Goal: Task Accomplishment & Management: Use online tool/utility

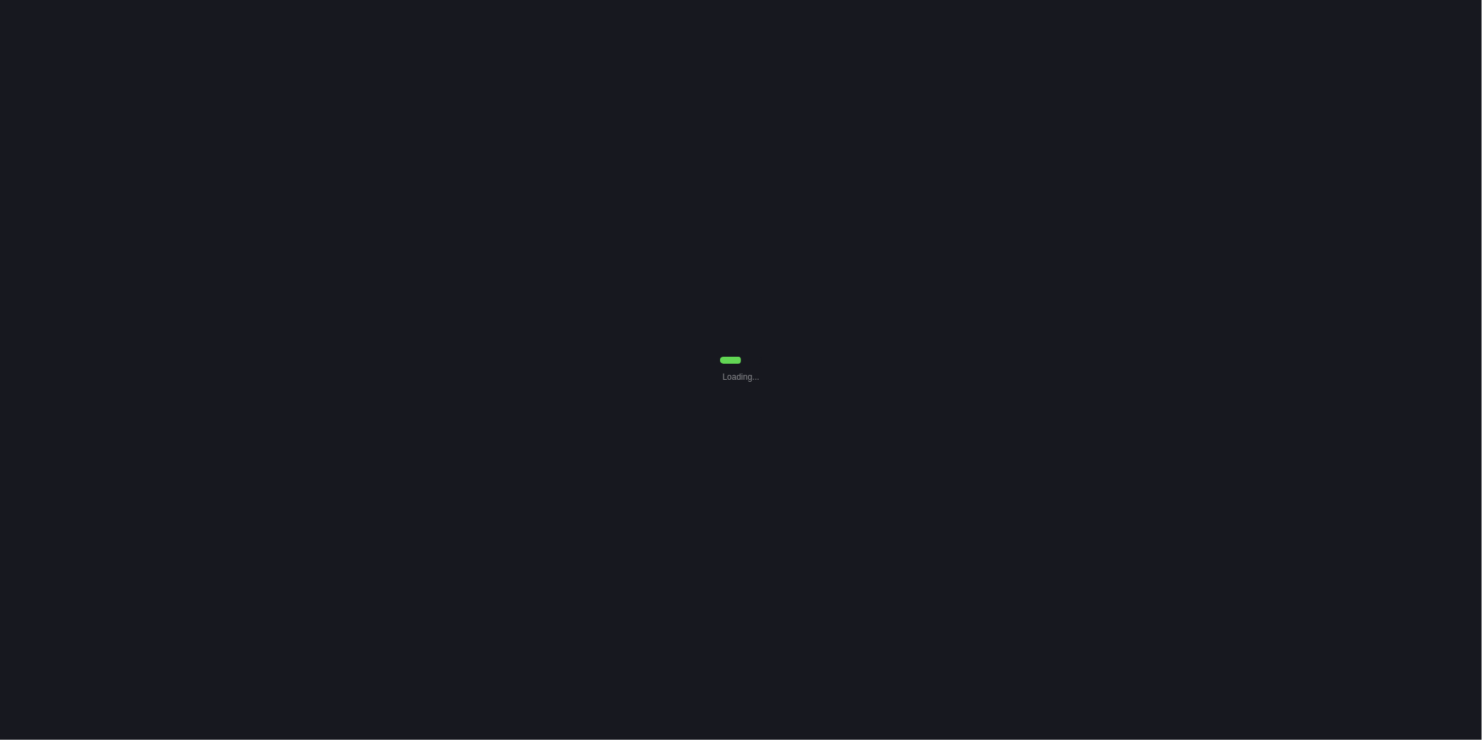
select select "0"
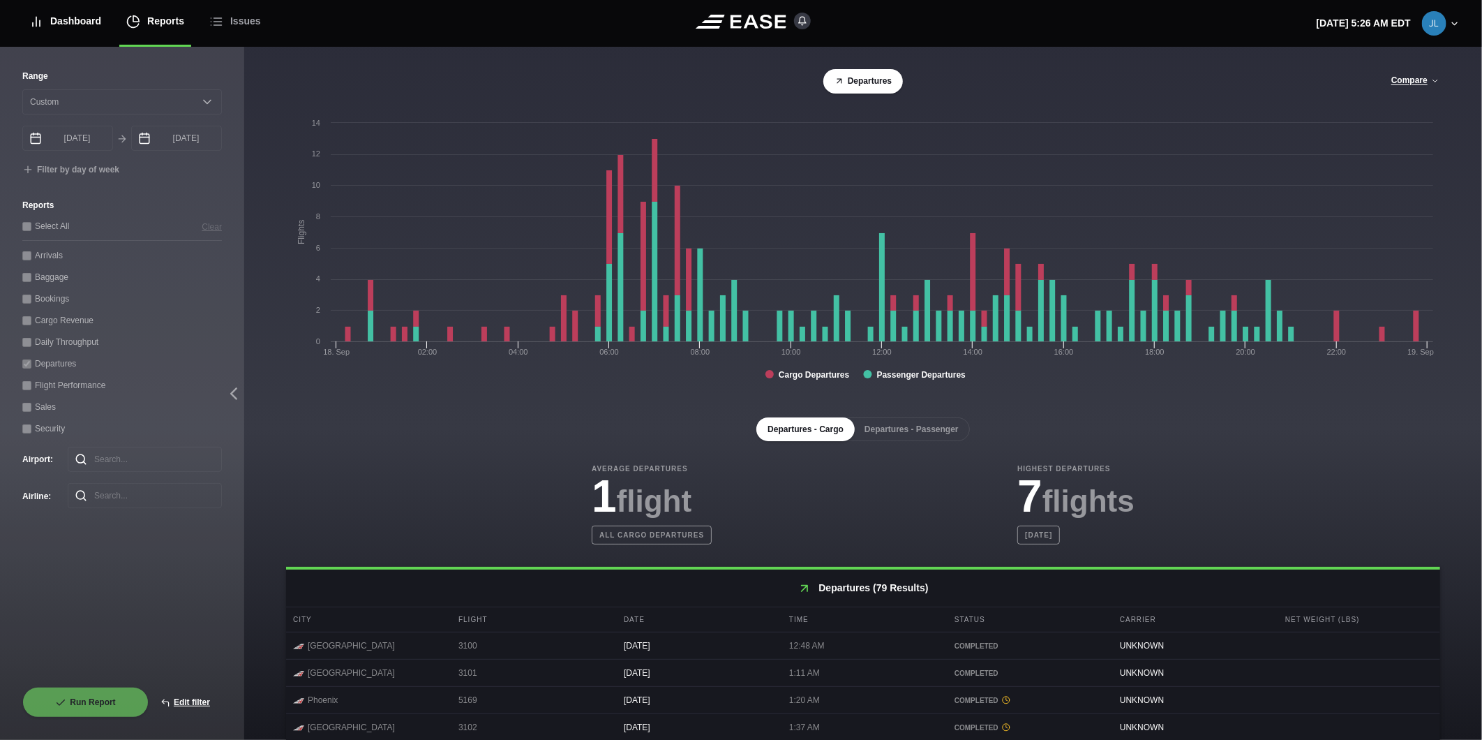
click at [80, 22] on div "Dashboard" at bounding box center [65, 21] width 72 height 47
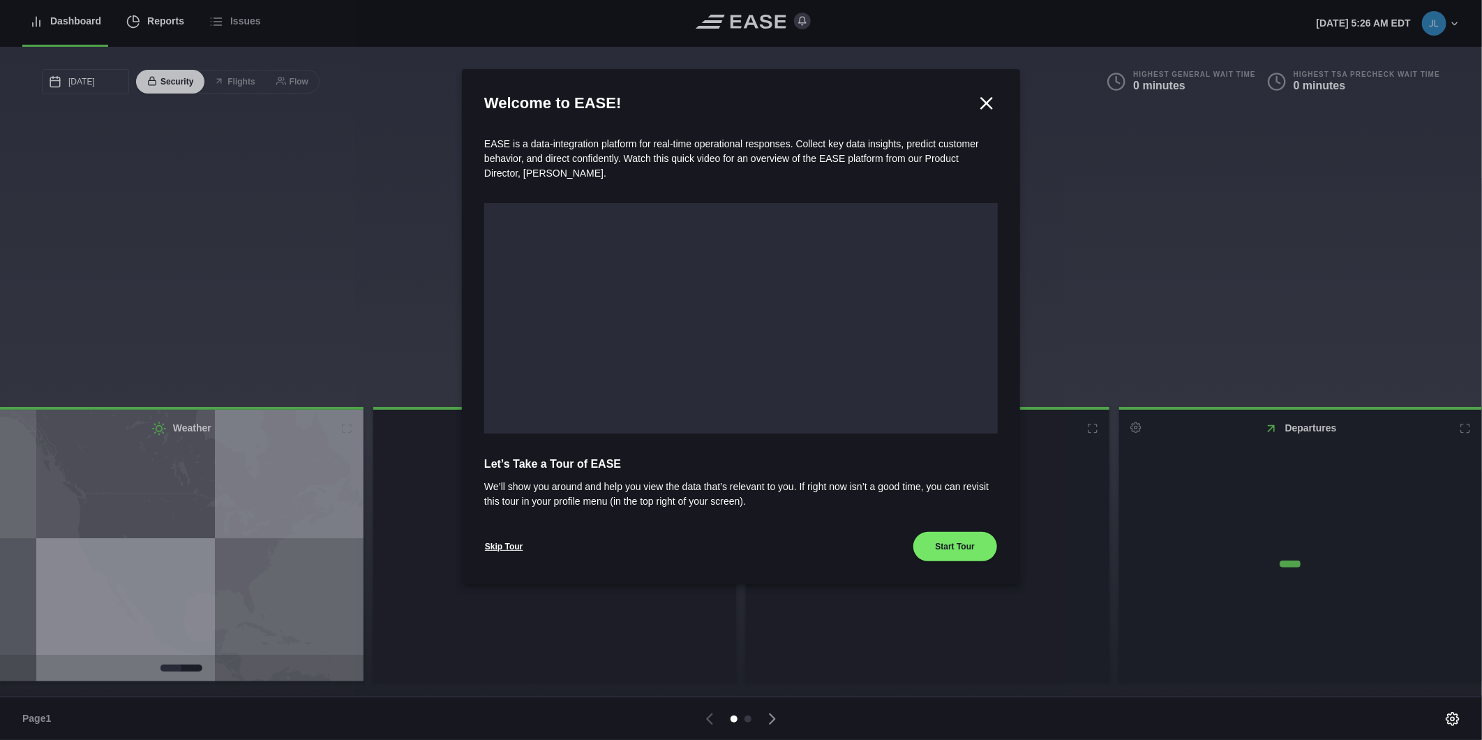
click at [171, 22] on div at bounding box center [741, 370] width 1482 height 740
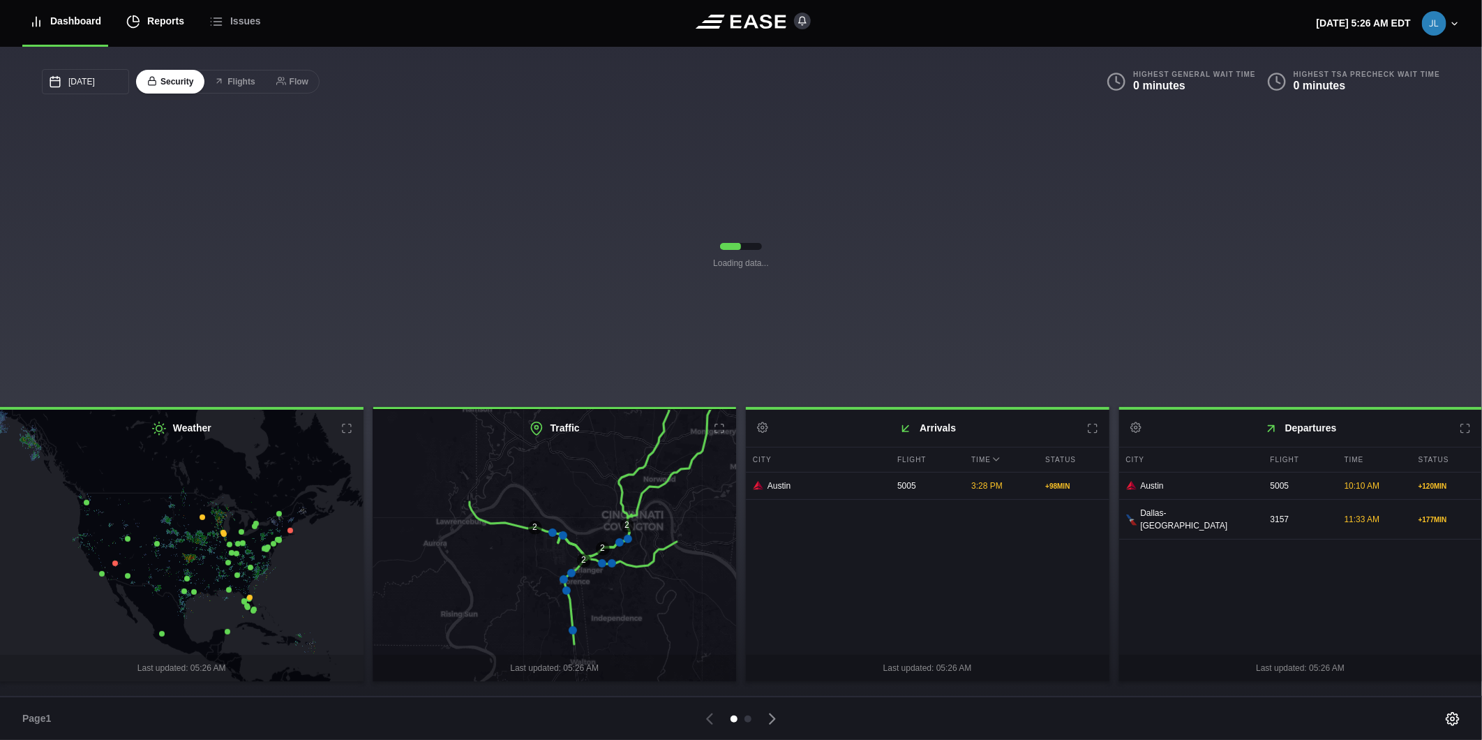
click at [142, 24] on div "Reports" at bounding box center [155, 21] width 58 height 47
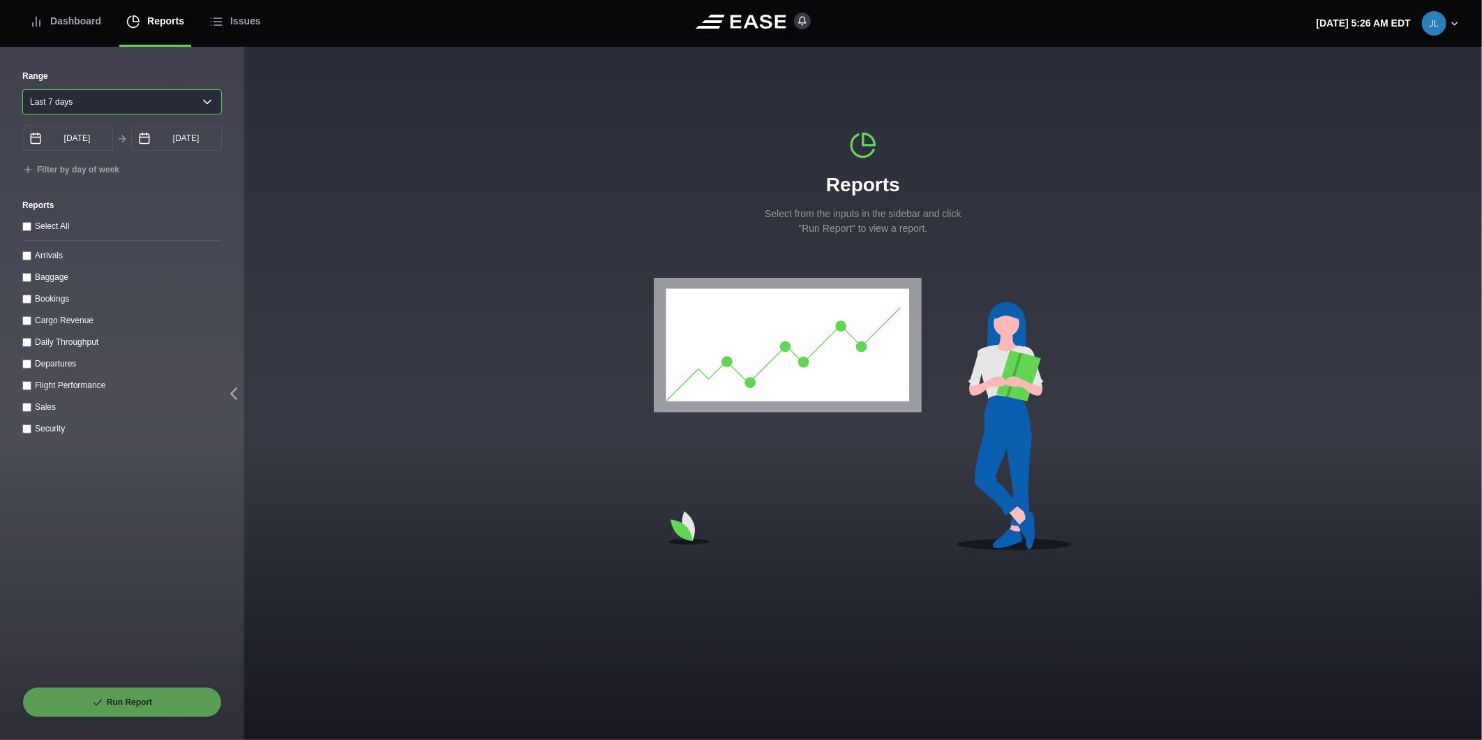
click at [77, 100] on select "[DATE] Last 7 days Last 14 days Last 30 days Last 6 weeks" at bounding box center [122, 101] width 200 height 25
select select "1"
click at [22, 89] on select "[DATE] Last 7 days Last 14 days Last 30 days Last 6 weeks" at bounding box center [122, 101] width 200 height 25
type input "[DATE]"
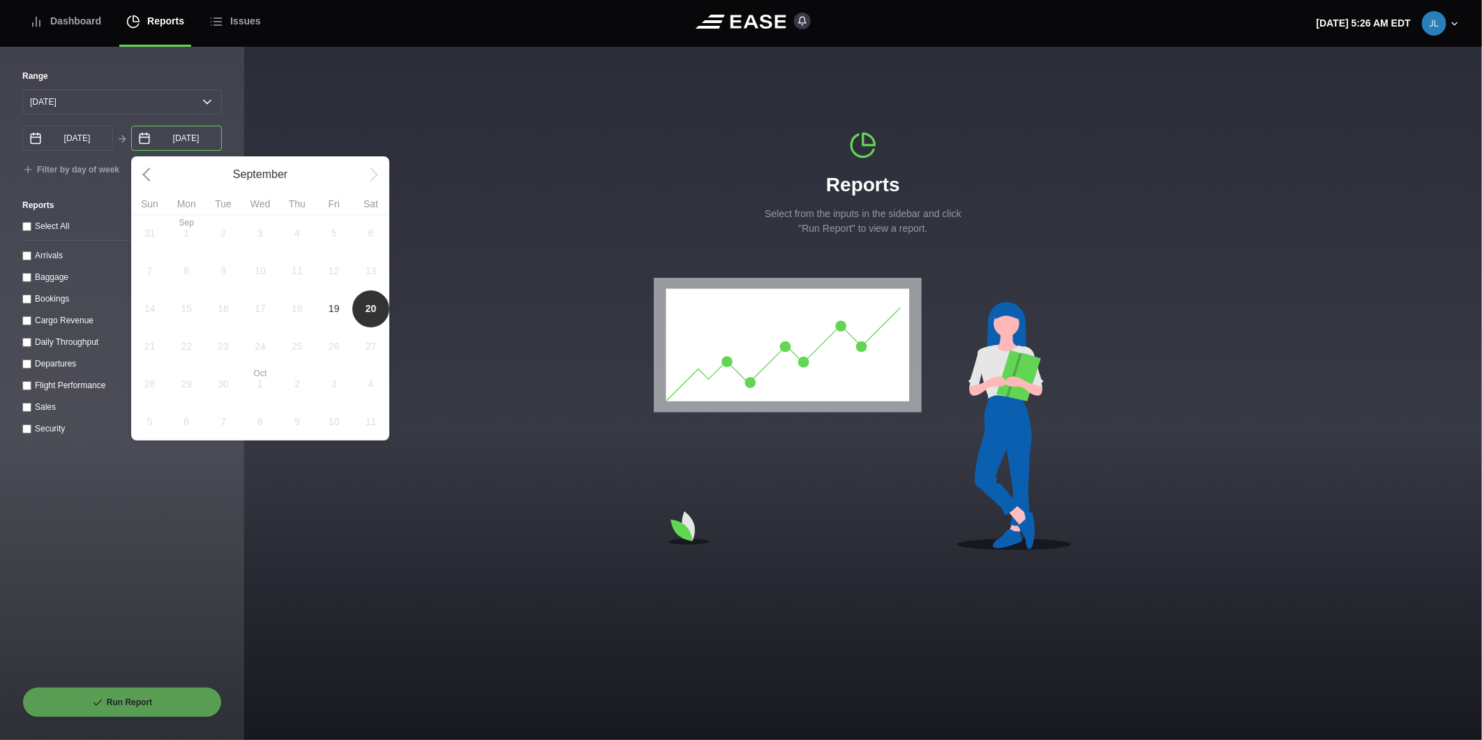
click at [156, 137] on input "[DATE]" at bounding box center [176, 138] width 91 height 25
click at [331, 313] on span "19" at bounding box center [334, 308] width 11 height 15
type input "[DATE]"
select select "0"
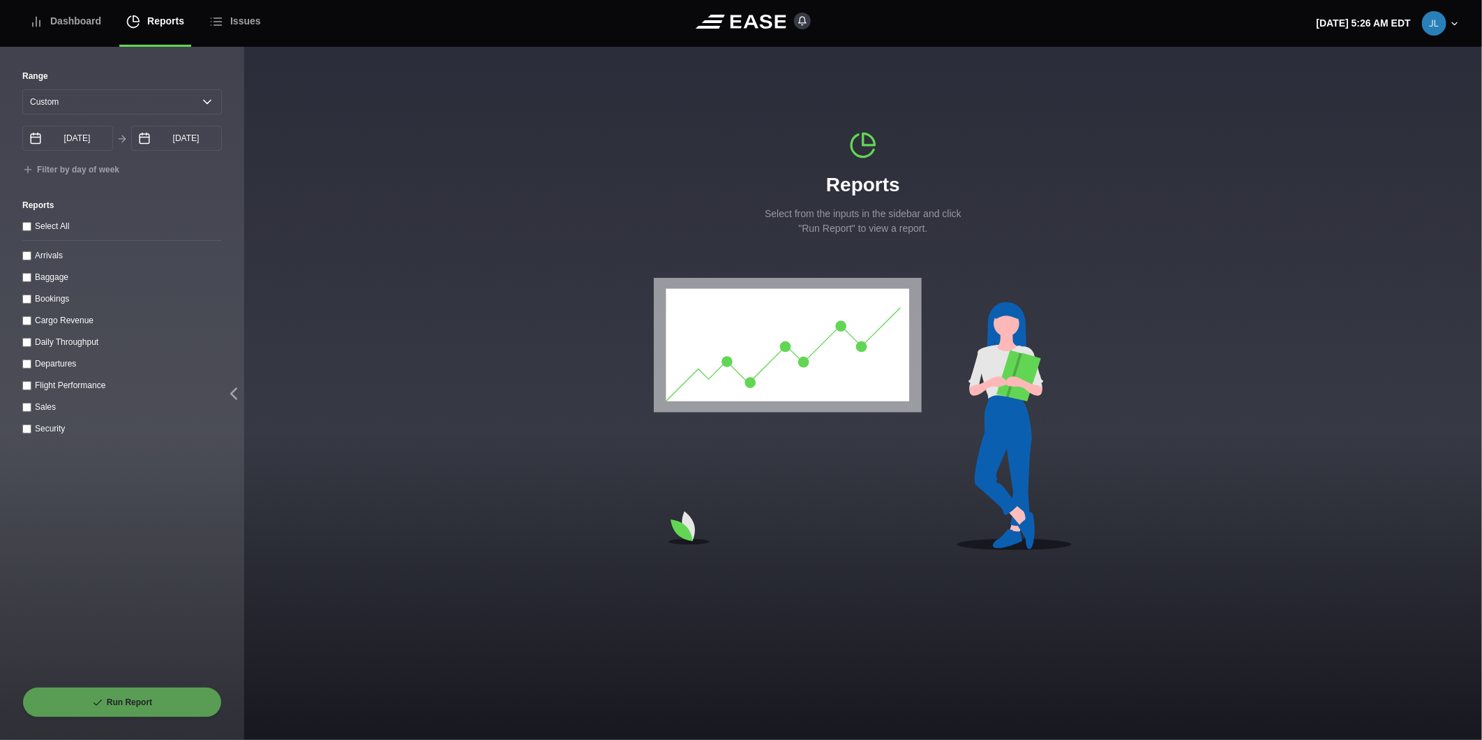
click at [47, 260] on label "Arrivals" at bounding box center [49, 255] width 28 height 10
click at [31, 260] on input "Arrivals" at bounding box center [26, 255] width 9 height 9
checkbox input "true"
click at [142, 696] on button "Run Report" at bounding box center [122, 702] width 200 height 31
select select "0"
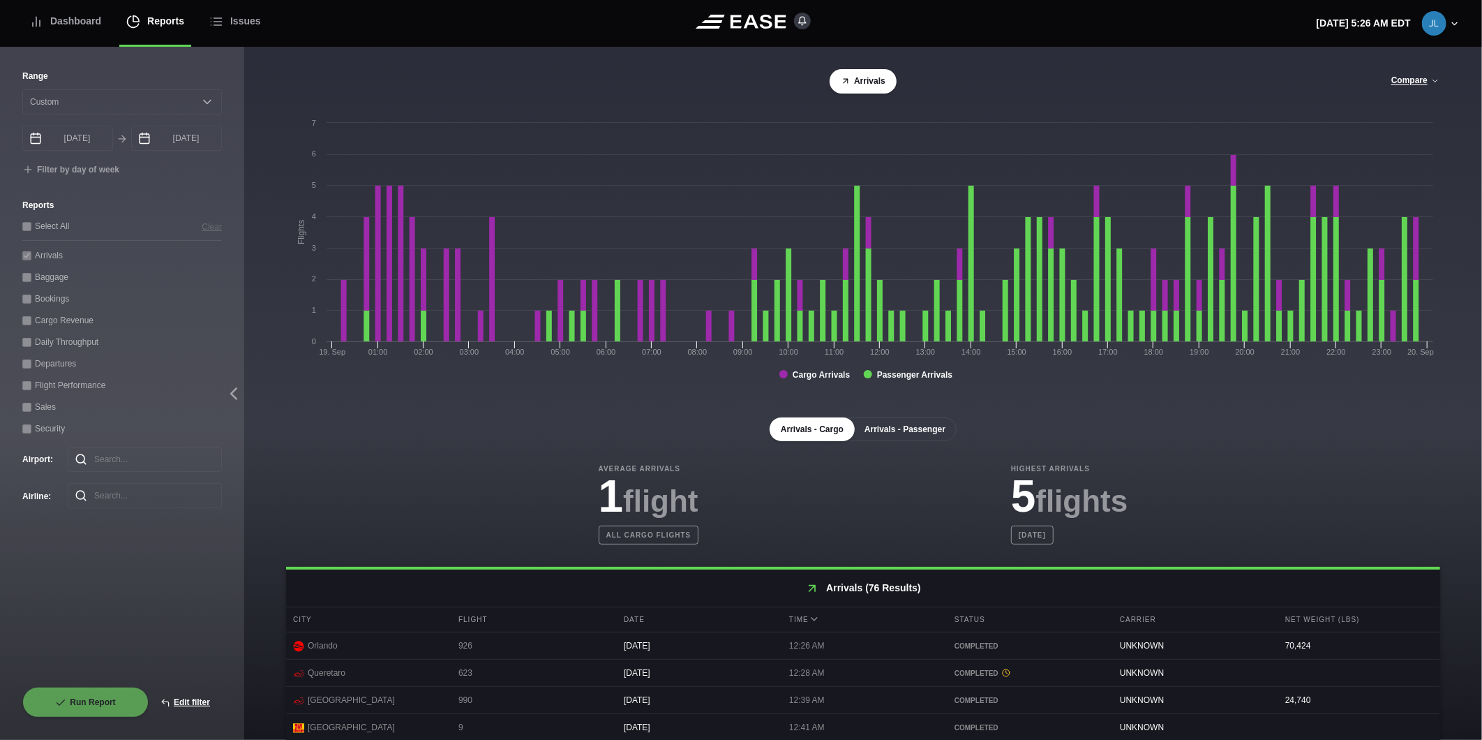
click at [922, 441] on button "Arrivals - Passenger" at bounding box center [904, 429] width 103 height 24
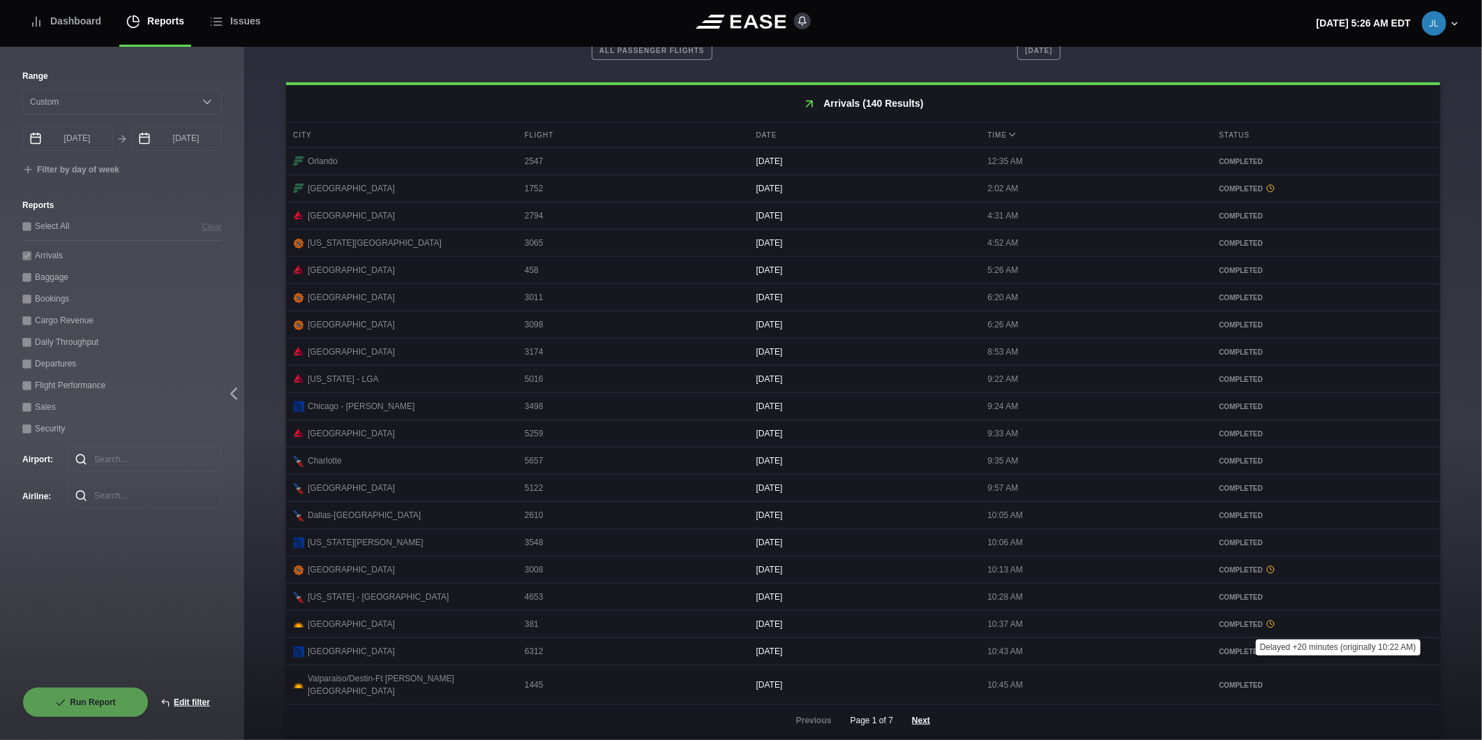
scroll to position [489, 0]
click at [914, 716] on button "Next" at bounding box center [921, 715] width 42 height 31
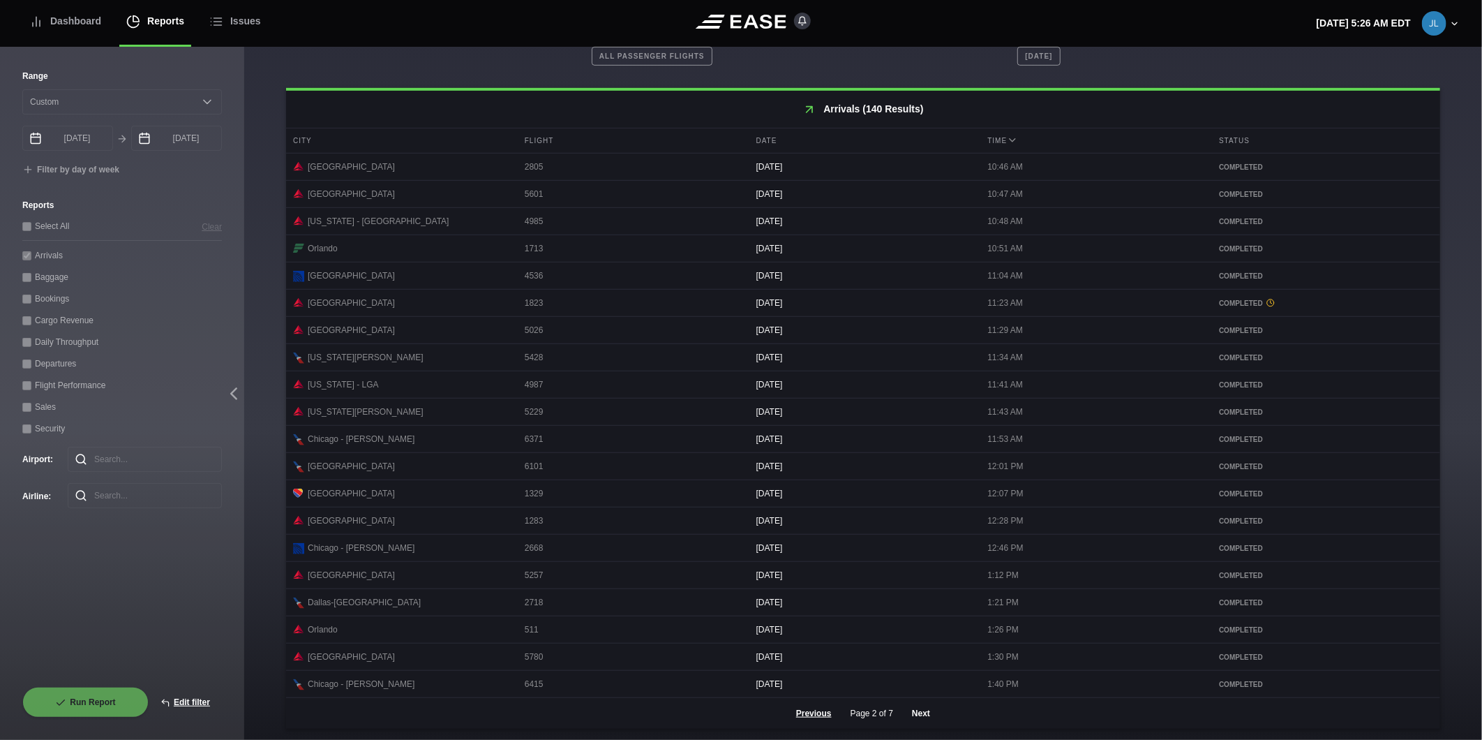
click at [918, 717] on button "Next" at bounding box center [921, 713] width 42 height 31
click at [908, 709] on button "Next" at bounding box center [921, 713] width 42 height 31
click at [917, 716] on button "Next" at bounding box center [921, 713] width 42 height 31
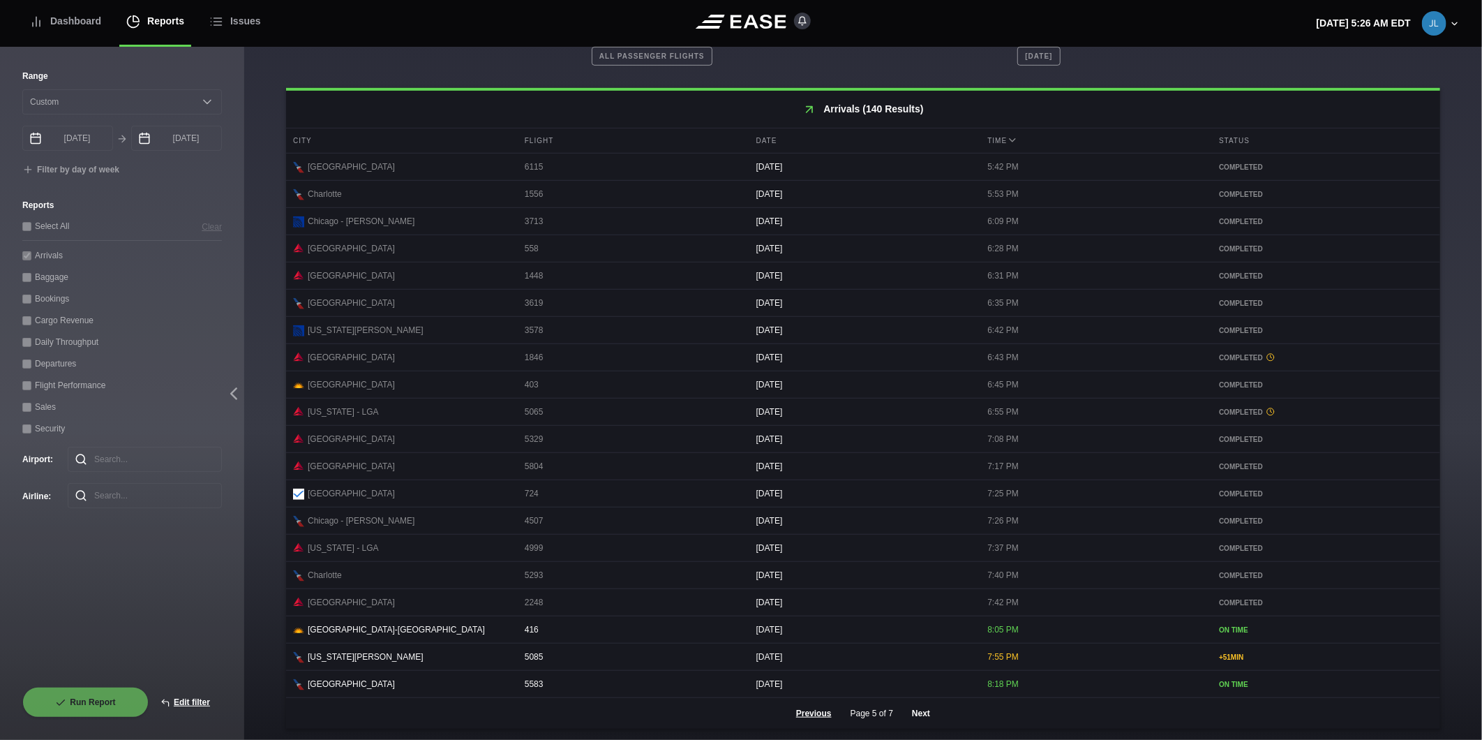
click at [911, 712] on button "Next" at bounding box center [921, 713] width 42 height 31
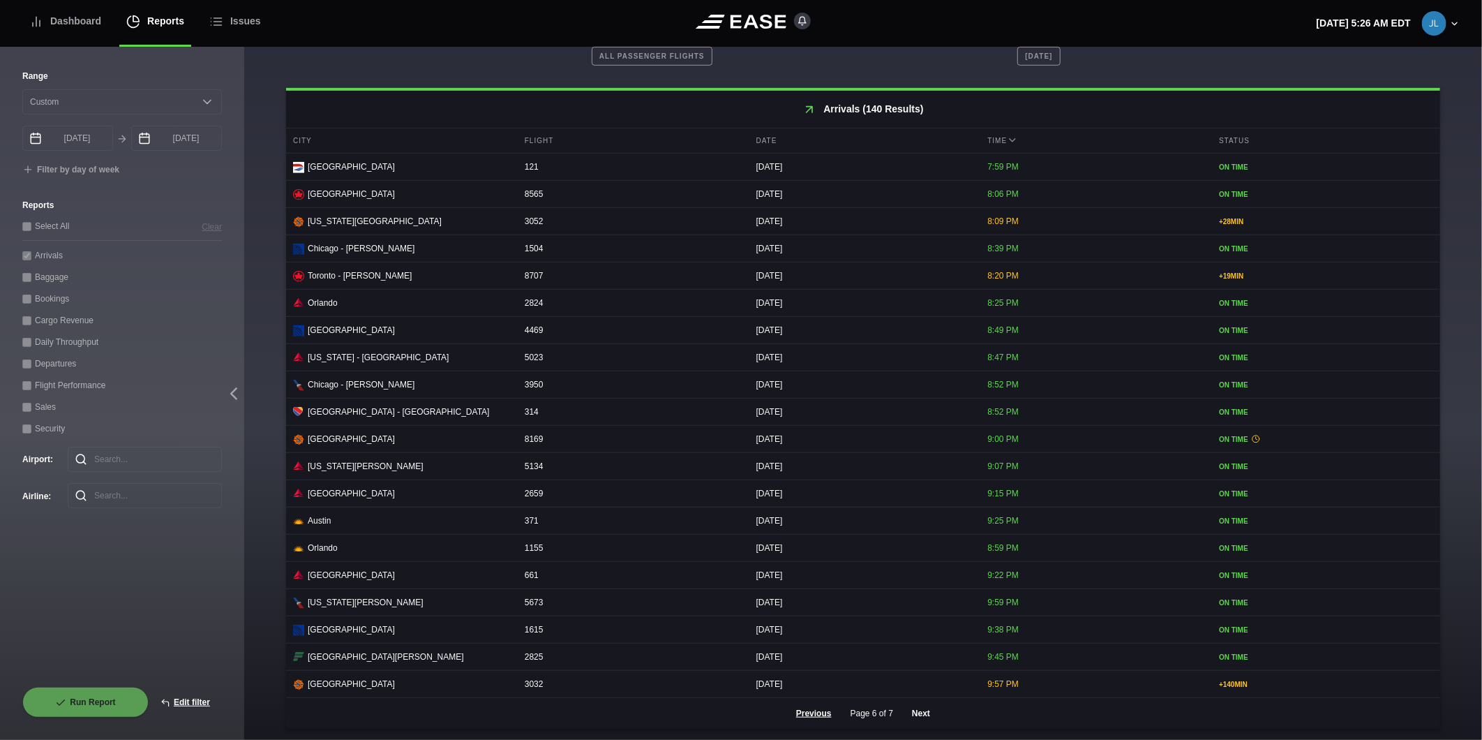
click at [922, 717] on button "Next" at bounding box center [921, 713] width 42 height 31
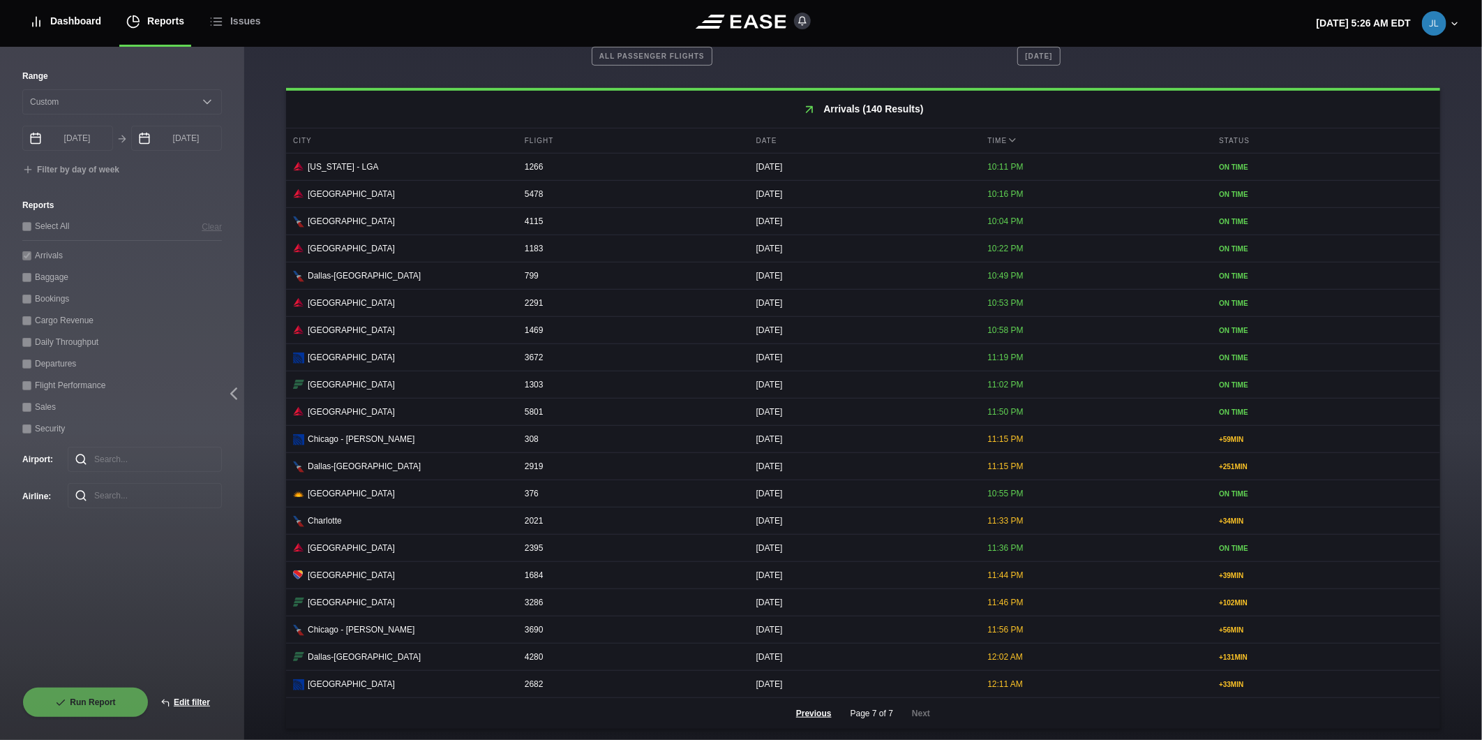
click at [75, 27] on div "Dashboard" at bounding box center [65, 21] width 72 height 47
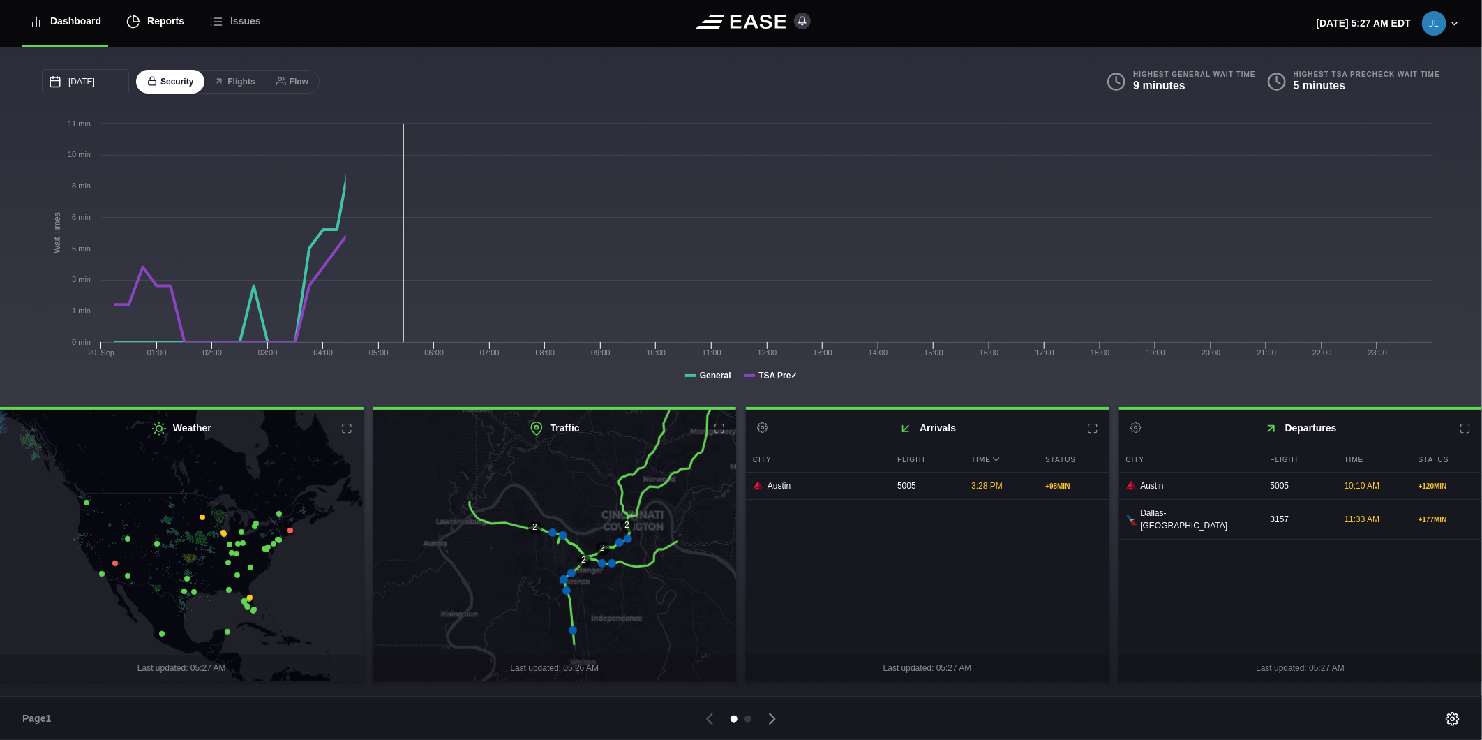
click at [142, 18] on div "Reports" at bounding box center [155, 21] width 58 height 47
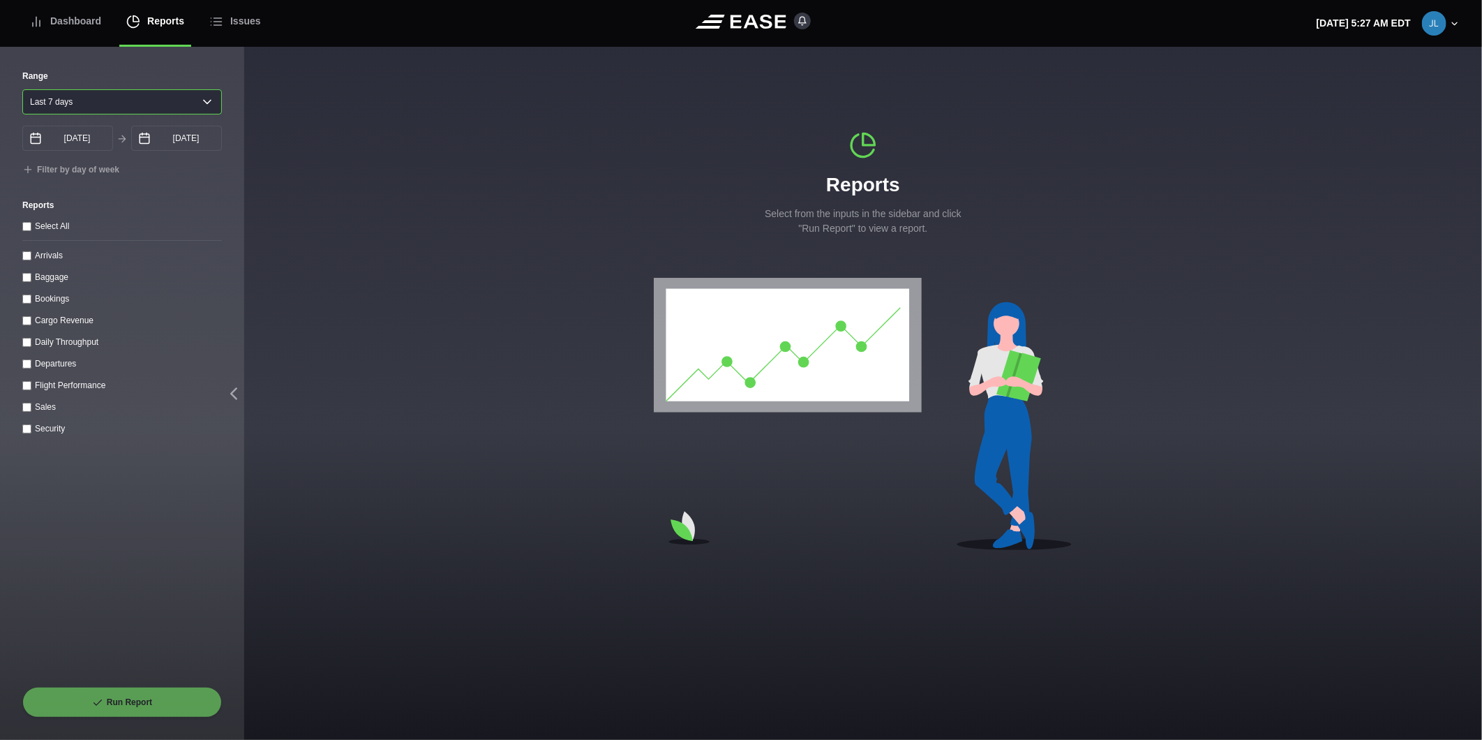
click at [77, 102] on select "[DATE] Last 7 days Last 14 days Last 30 days Last 6 weeks" at bounding box center [122, 101] width 200 height 25
select select "1"
click at [22, 89] on select "[DATE] Last 7 days Last 14 days Last 30 days Last 6 weeks" at bounding box center [122, 101] width 200 height 25
type input "[DATE]"
click at [30, 366] on input "Departures" at bounding box center [26, 363] width 9 height 9
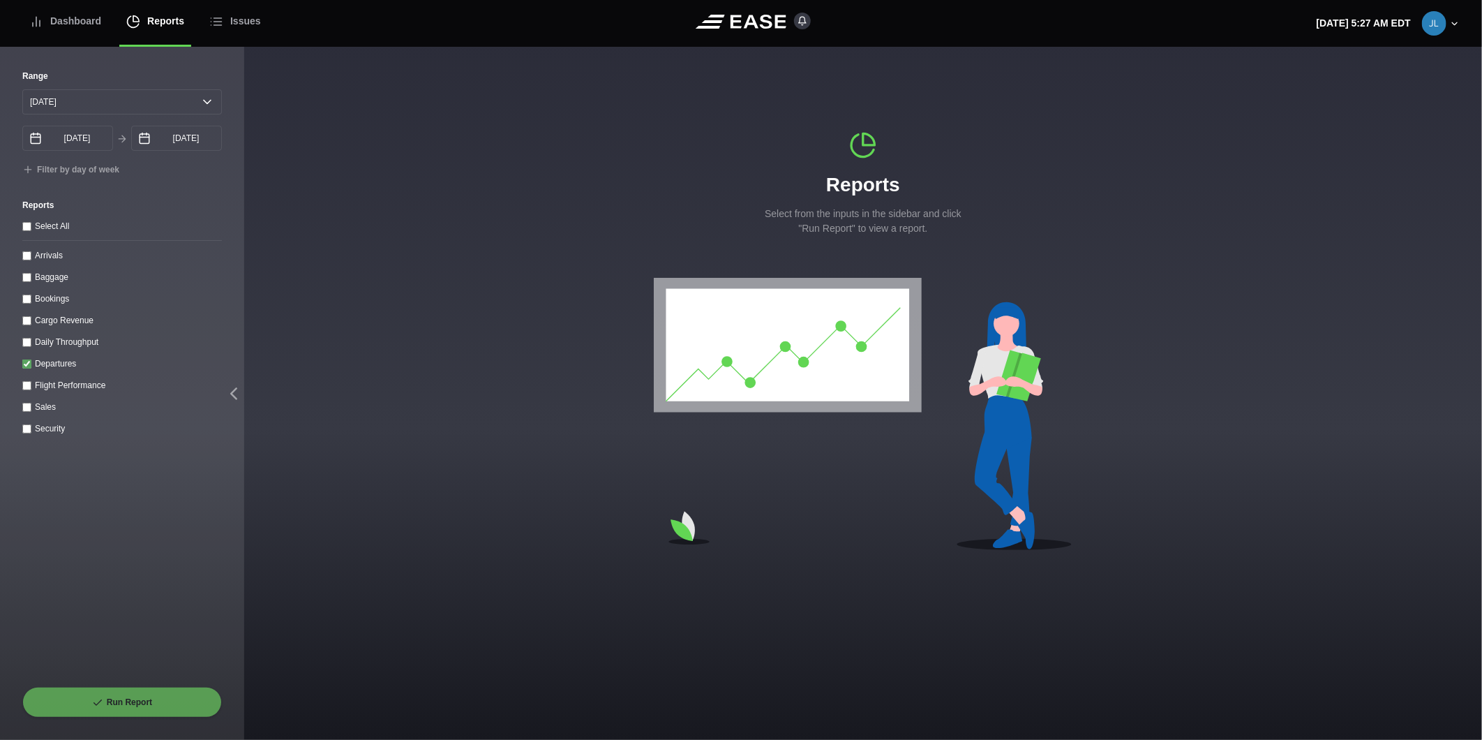
checkbox input "true"
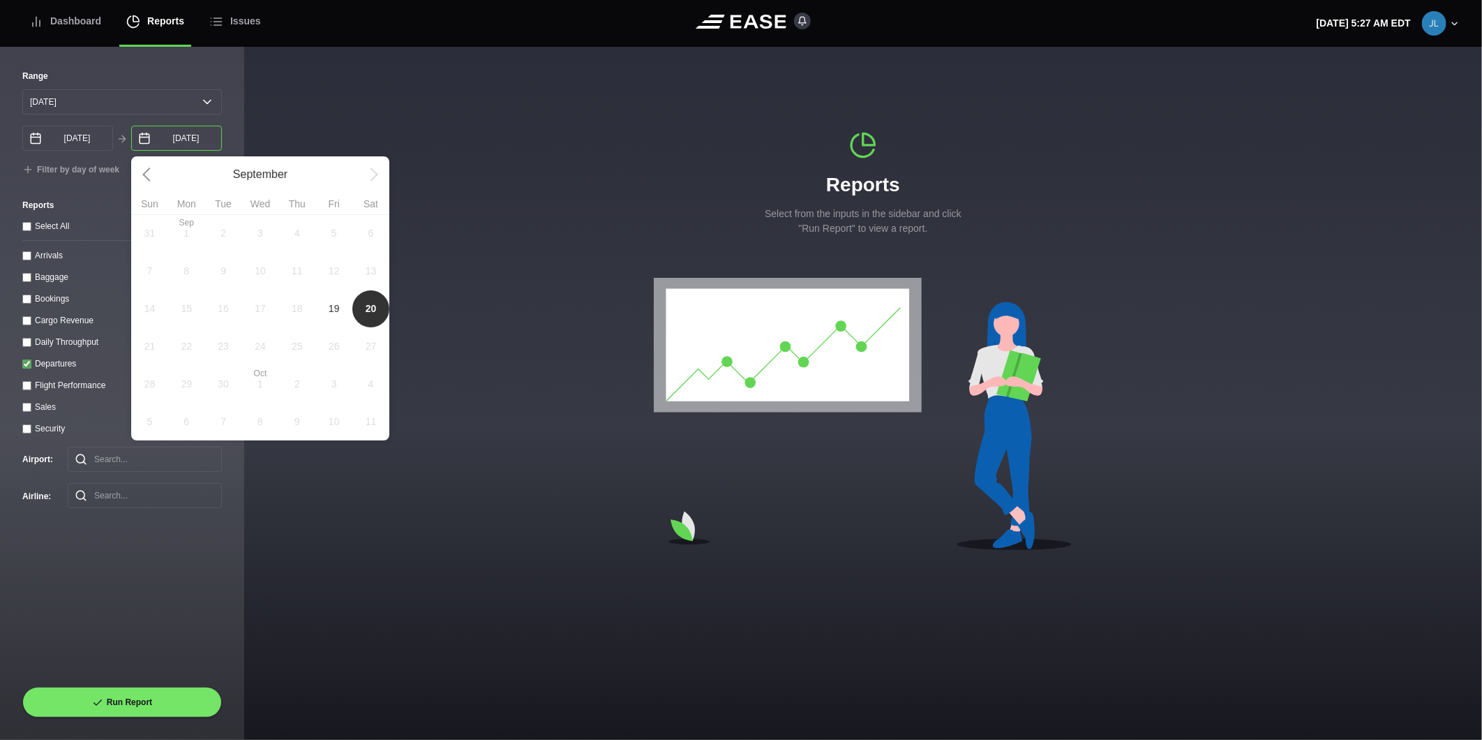
click at [171, 144] on input "[DATE]" at bounding box center [176, 138] width 91 height 25
click at [330, 305] on span "19" at bounding box center [334, 308] width 11 height 15
type input "[DATE]"
select select "0"
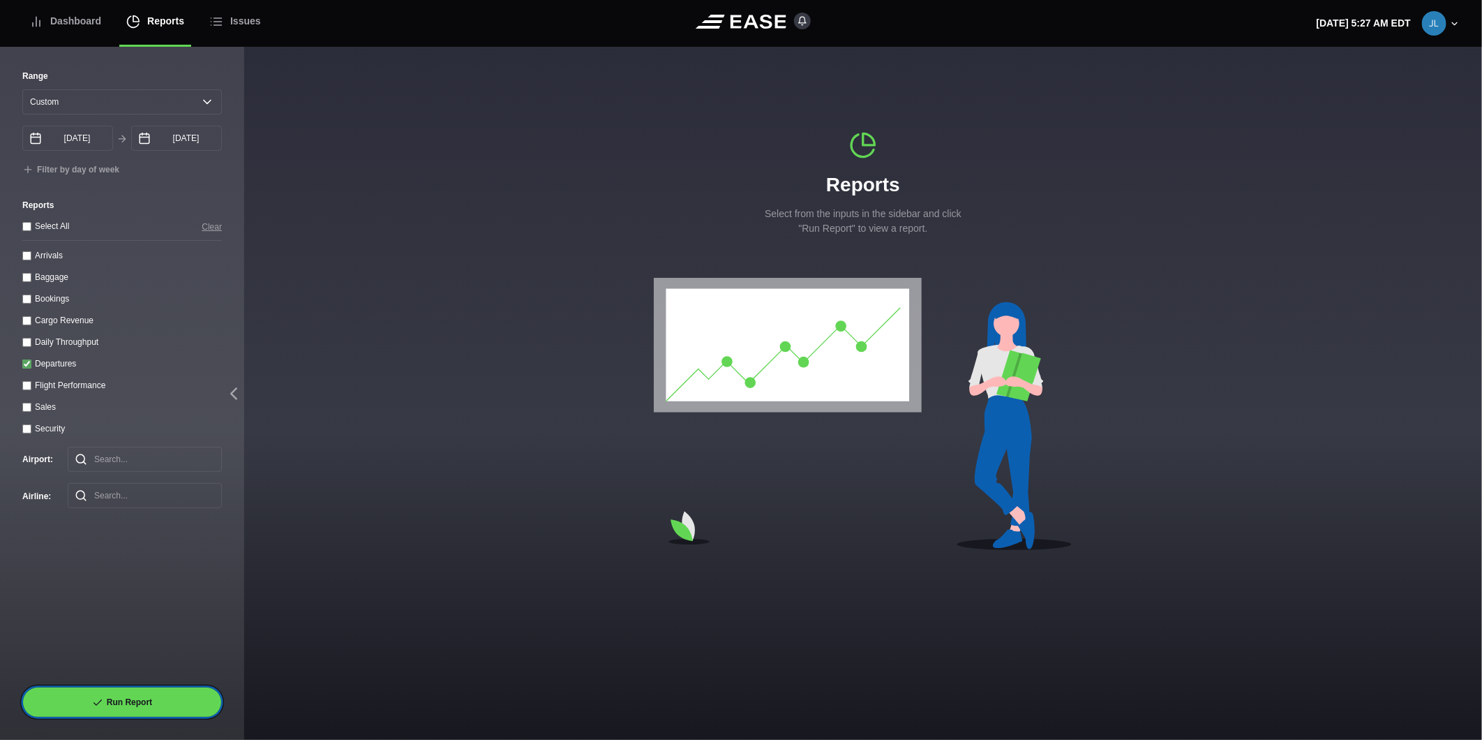
click at [144, 705] on button "Run Report" at bounding box center [122, 702] width 200 height 31
select select "0"
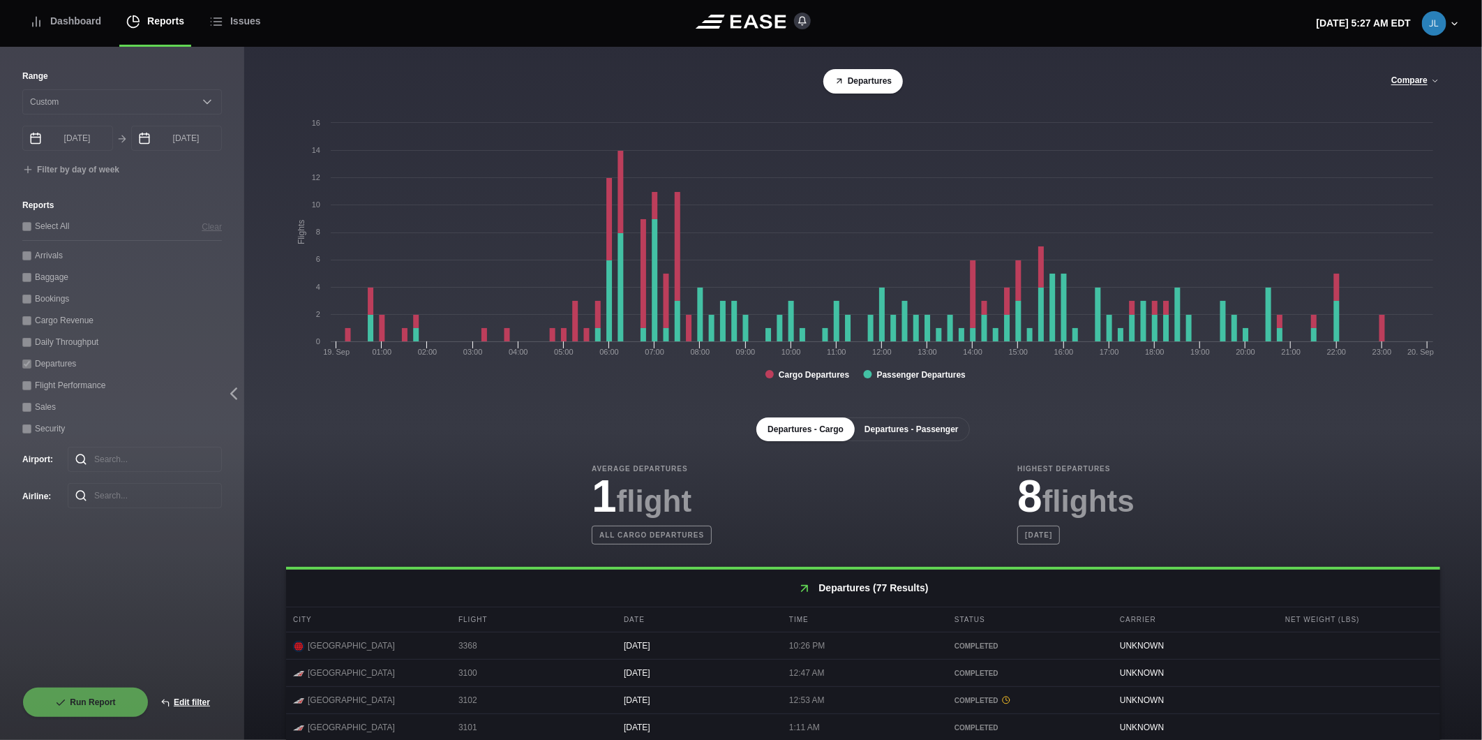
click at [938, 428] on button "Departures - Passenger" at bounding box center [911, 429] width 117 height 24
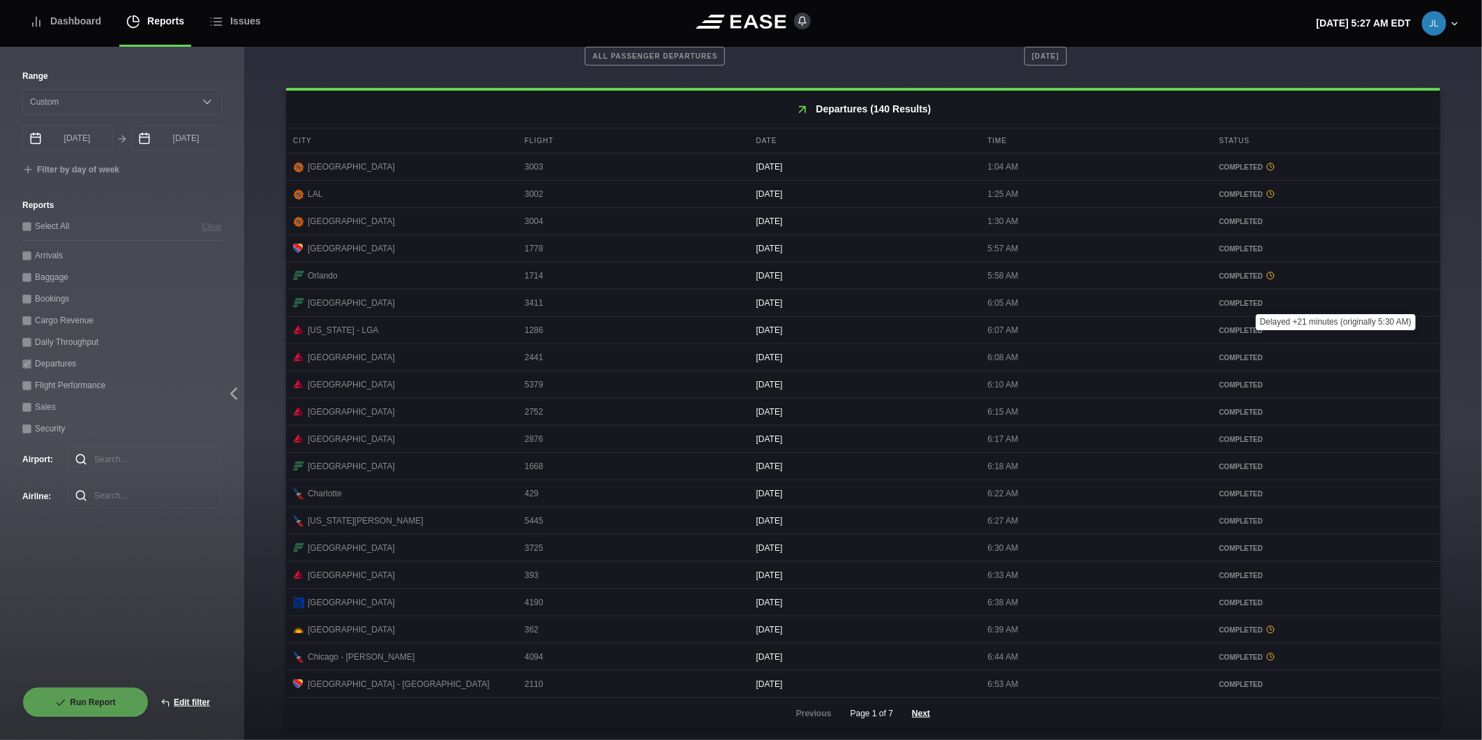
scroll to position [489, 0]
click at [909, 710] on button "Next" at bounding box center [921, 713] width 42 height 31
click at [913, 708] on button "Next" at bounding box center [921, 713] width 42 height 31
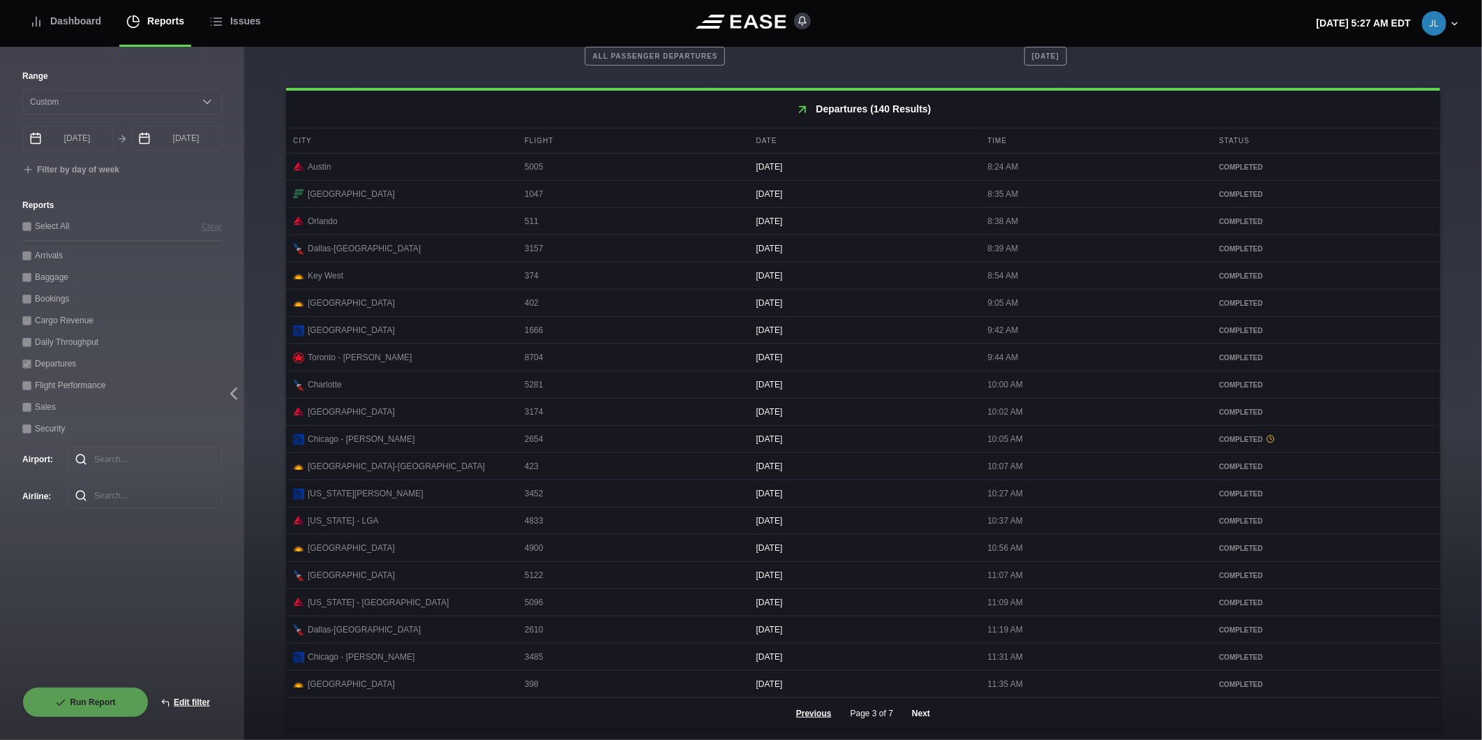
click at [928, 716] on button "Next" at bounding box center [921, 713] width 42 height 31
click at [925, 712] on button "Next" at bounding box center [921, 713] width 42 height 31
click at [922, 719] on button "Next" at bounding box center [921, 713] width 42 height 31
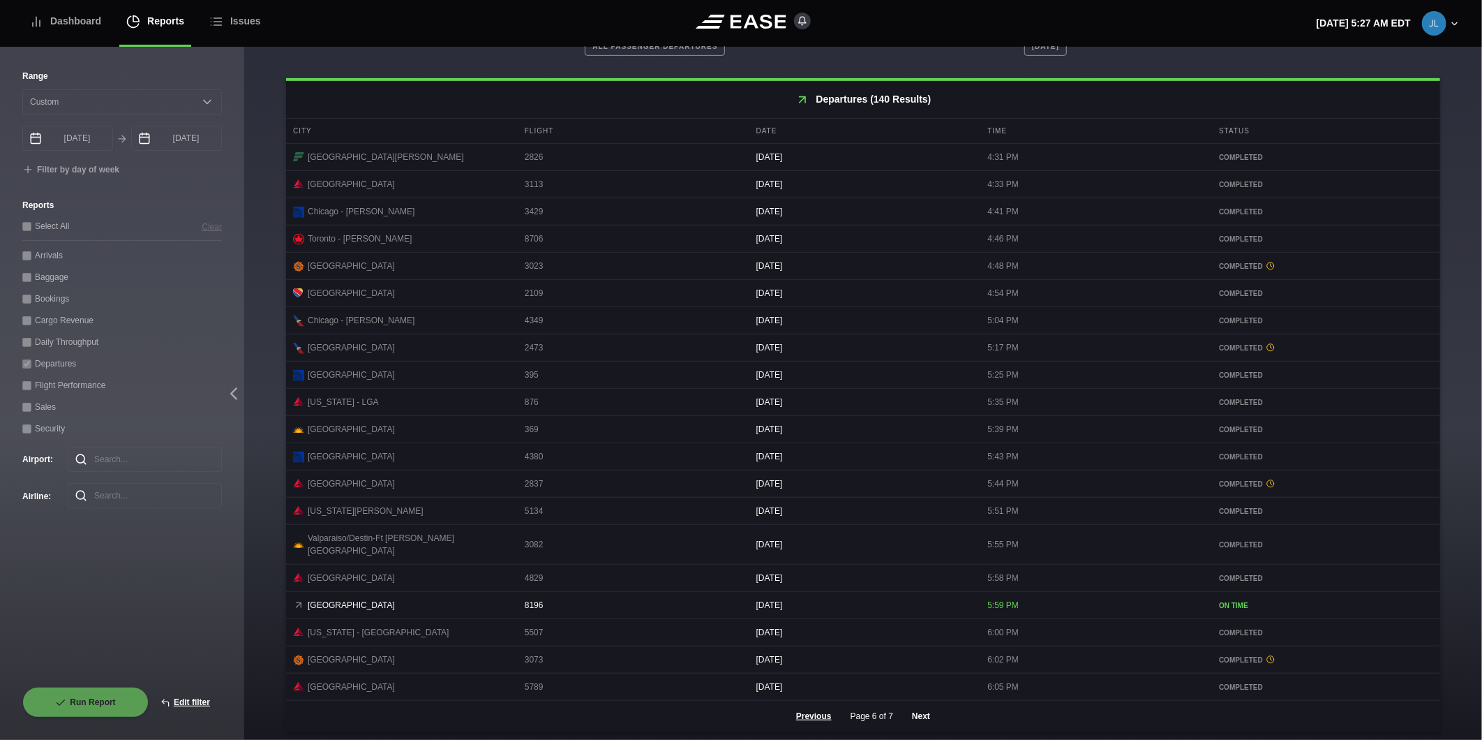
click at [915, 713] on button "Next" at bounding box center [921, 716] width 42 height 31
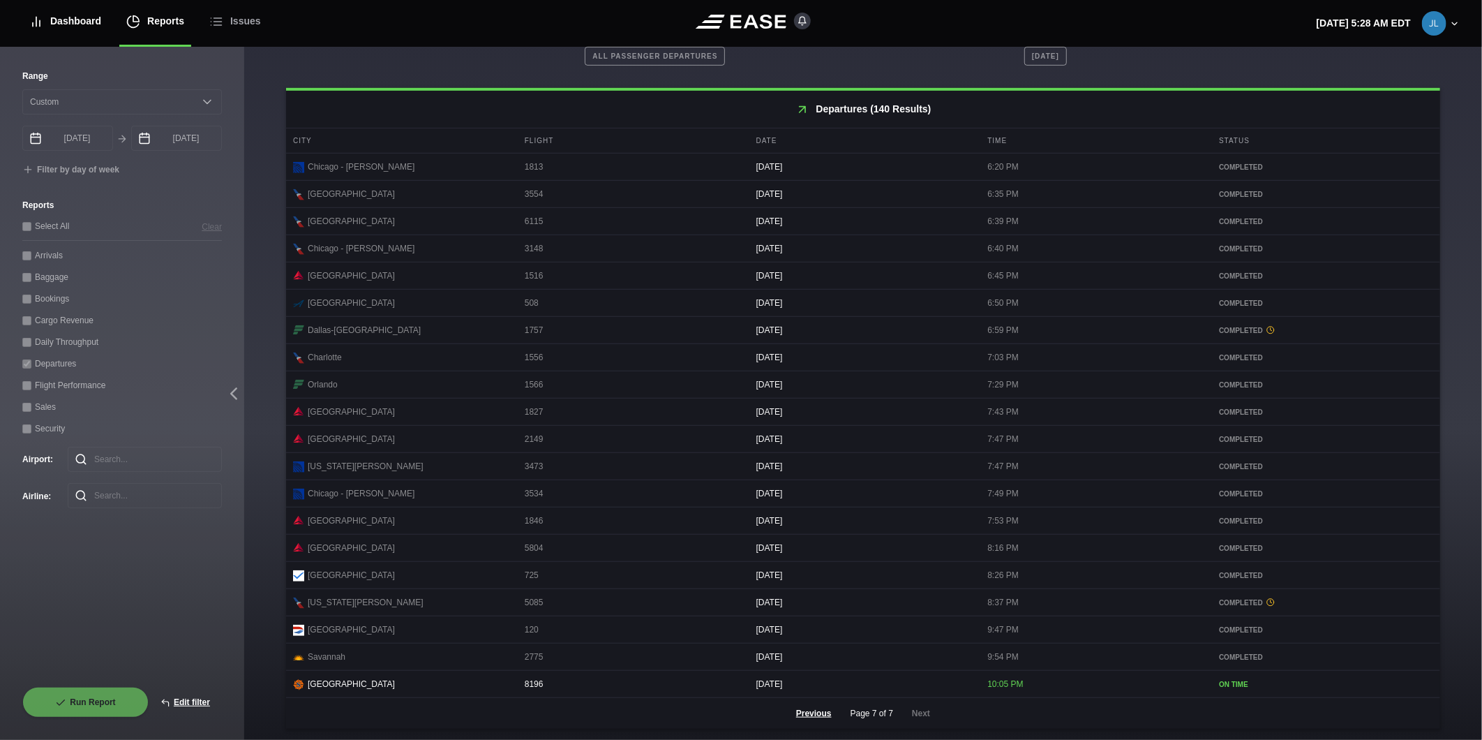
click at [44, 25] on div "Dashboard" at bounding box center [65, 21] width 72 height 47
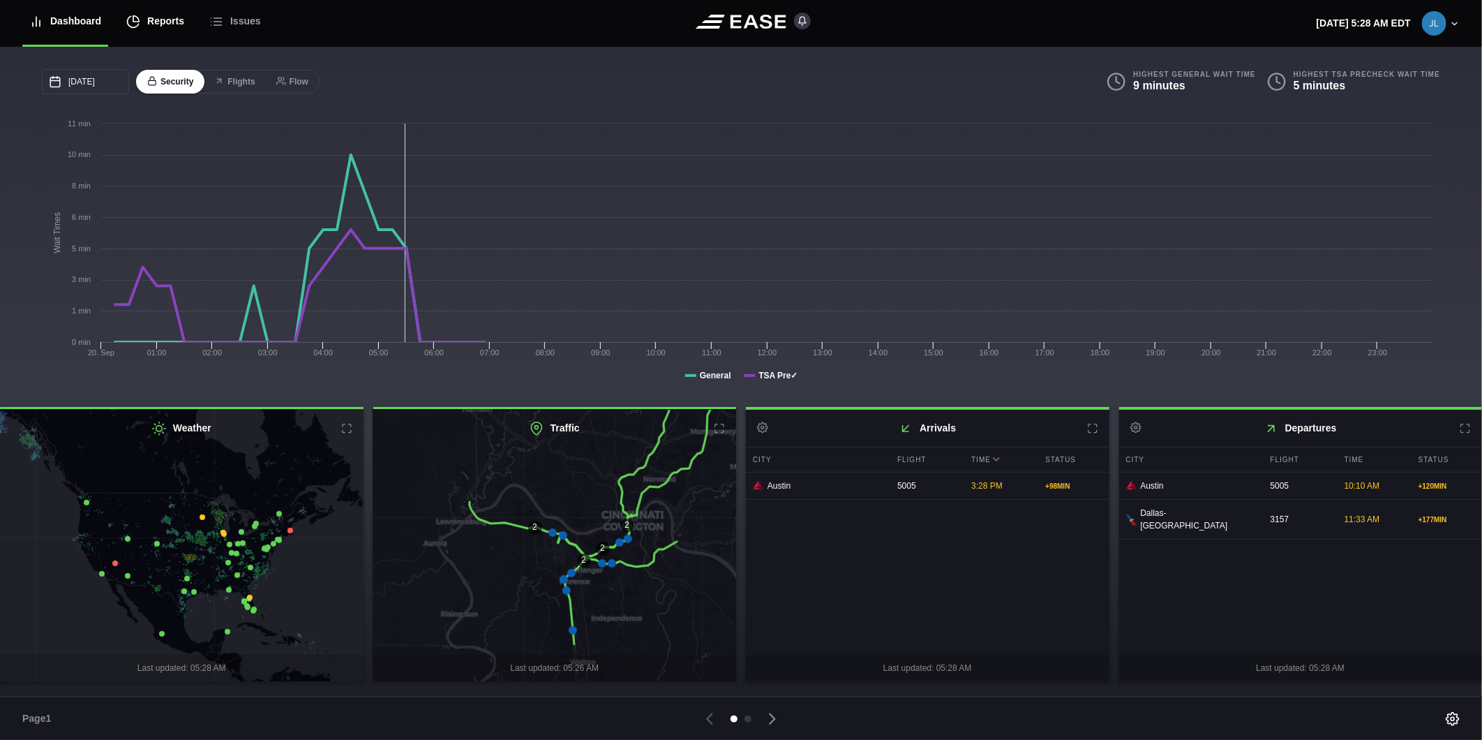
click at [147, 24] on div "Reports" at bounding box center [155, 21] width 58 height 47
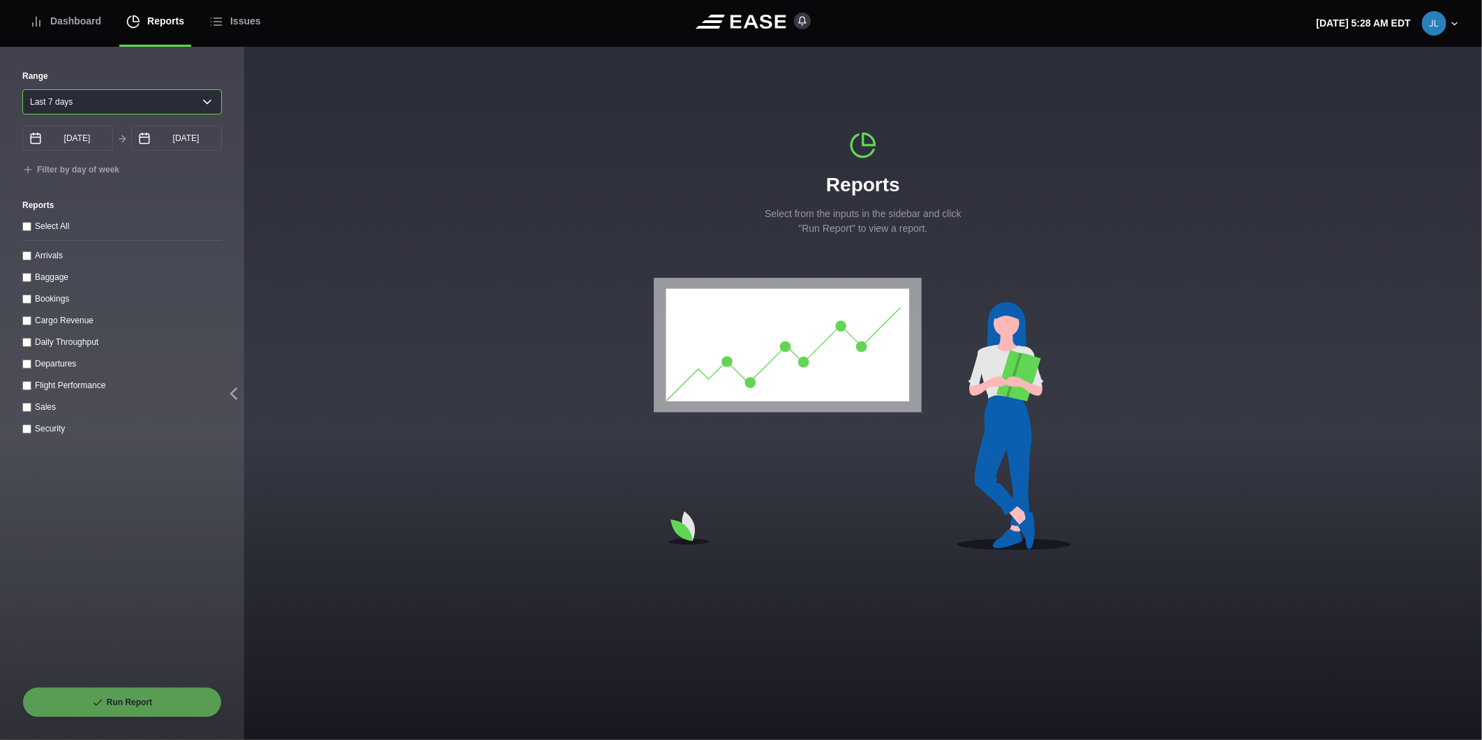
click at [101, 103] on select "[DATE] Last 7 days Last 14 days Last 30 days Last 6 weeks" at bounding box center [122, 101] width 200 height 25
select select "30"
click at [22, 89] on select "[DATE] Last 7 days Last 14 days Last 30 days Last 6 weeks" at bounding box center [122, 101] width 200 height 25
type input "[DATE]"
drag, startPoint x: 21, startPoint y: 342, endPoint x: 42, endPoint y: 398, distance: 59.6
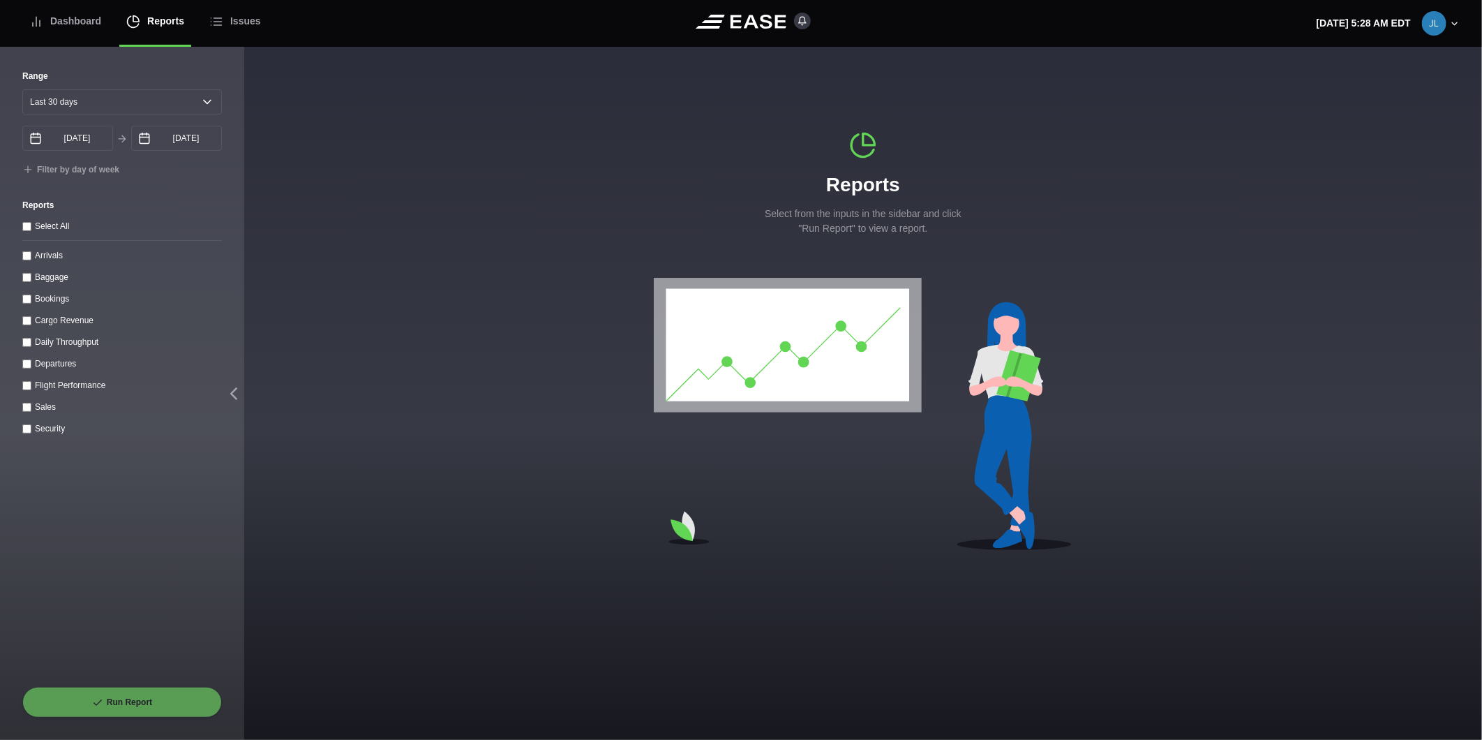
click at [22, 343] on div "Range [DATE] Last 7 days Last 14 days Last 30 days Last 6 weeks [DATE] Septembe…" at bounding box center [122, 393] width 244 height 692
click at [35, 347] on label "Daily Throughput" at bounding box center [66, 342] width 63 height 10
click at [31, 347] on throughput "Daily Throughput" at bounding box center [26, 342] width 9 height 9
checkbox throughput "true"
click at [156, 703] on button "Run Report" at bounding box center [122, 702] width 200 height 31
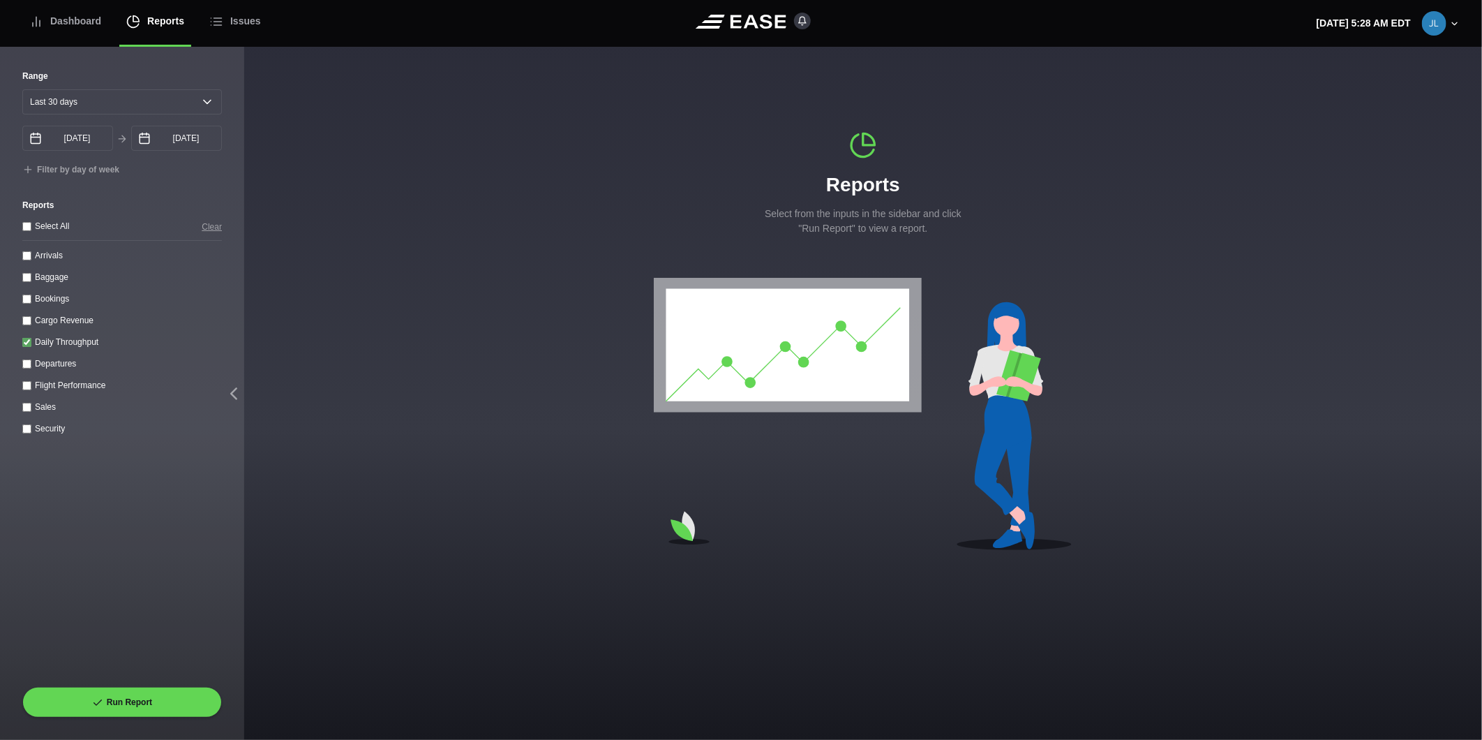
select select "30"
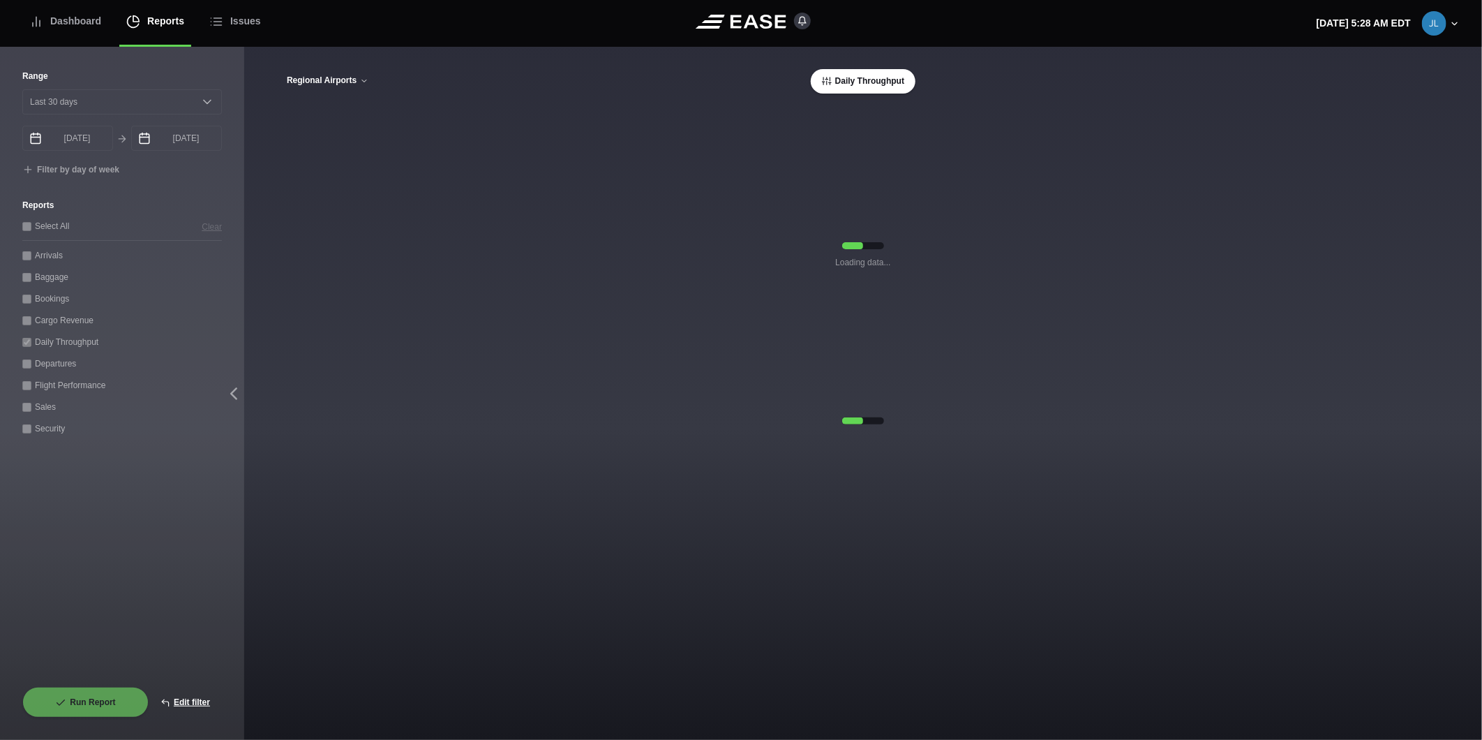
click at [309, 80] on button "Regional Airports" at bounding box center [327, 81] width 83 height 10
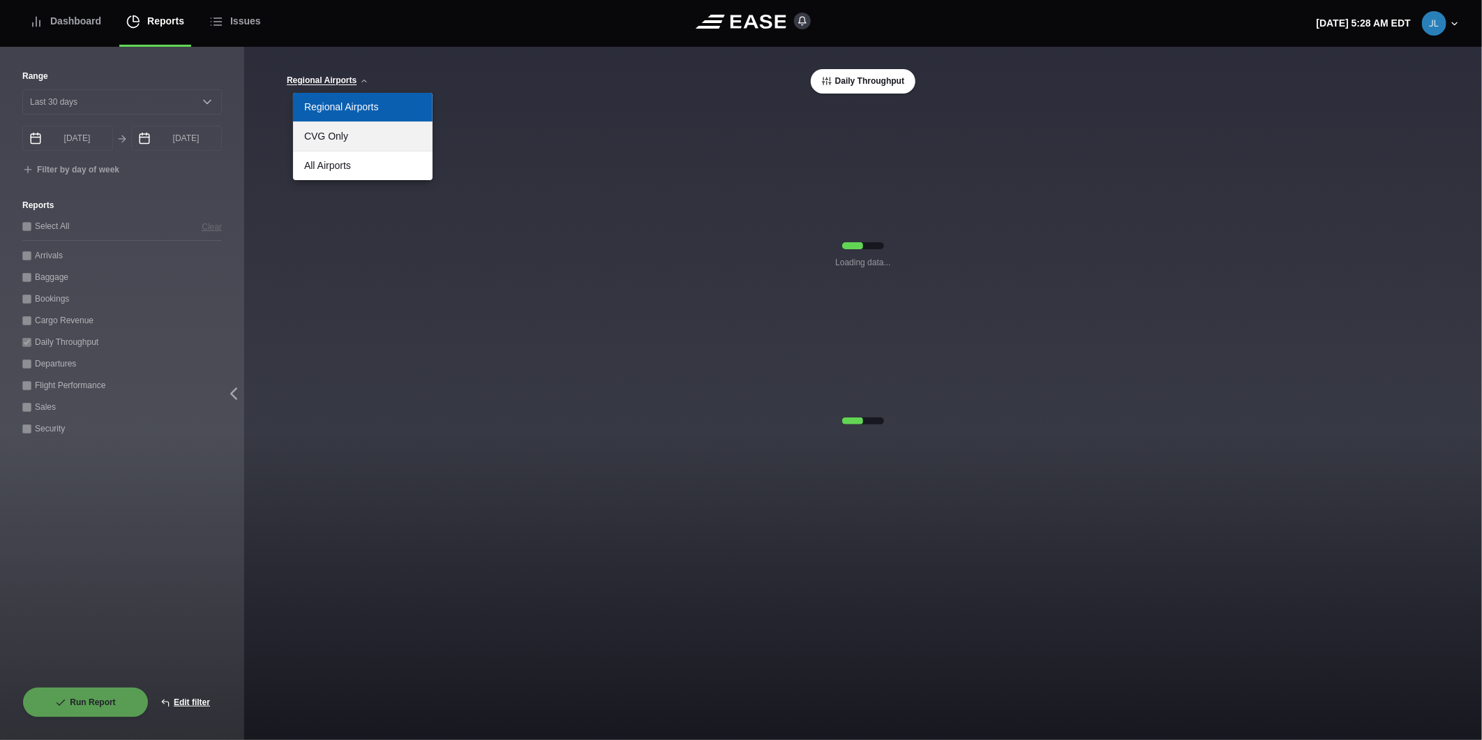
click at [316, 133] on link "CVG Only" at bounding box center [363, 136] width 140 height 29
